Goal: Find specific page/section: Find specific page/section

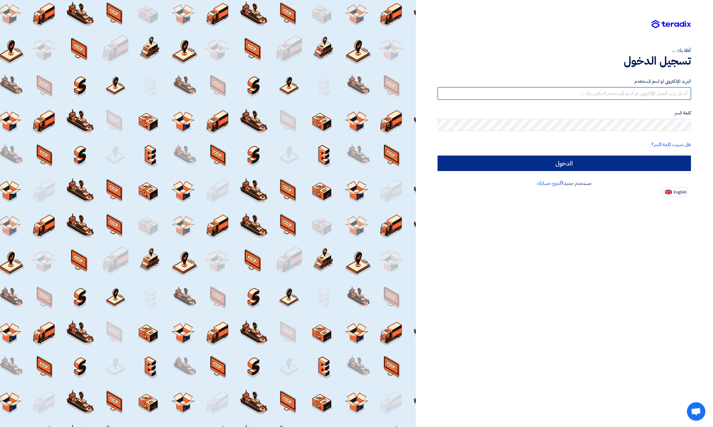
type input "[EMAIL_ADDRESS][DOMAIN_NAME]"
click at [614, 162] on input "الدخول" at bounding box center [564, 163] width 253 height 15
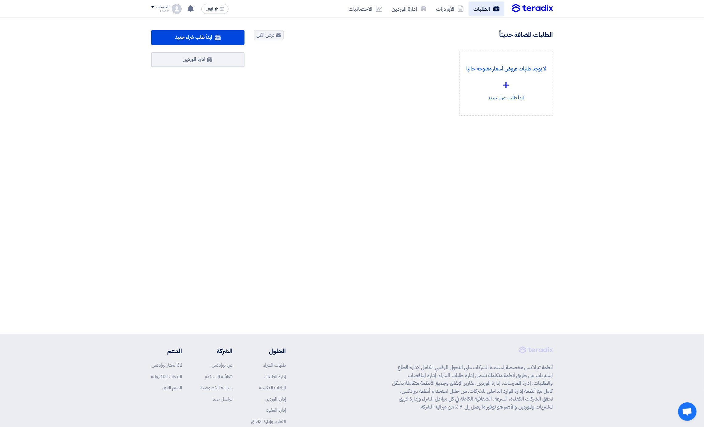
click at [473, 7] on link "الطلبات" at bounding box center [487, 9] width 36 height 14
